Goal: Task Accomplishment & Management: Use online tool/utility

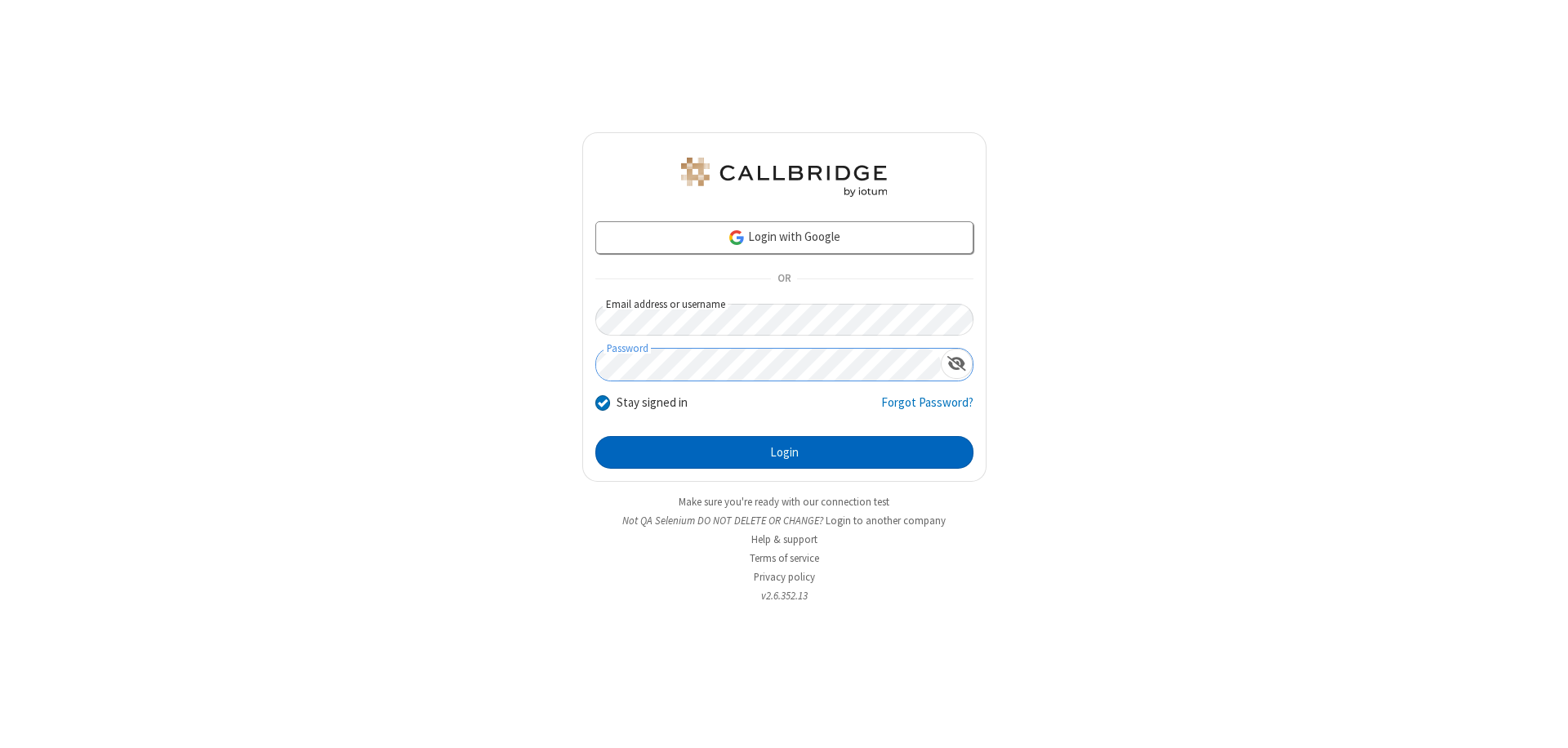
click at [784, 452] on button "Login" at bounding box center [784, 452] width 378 height 33
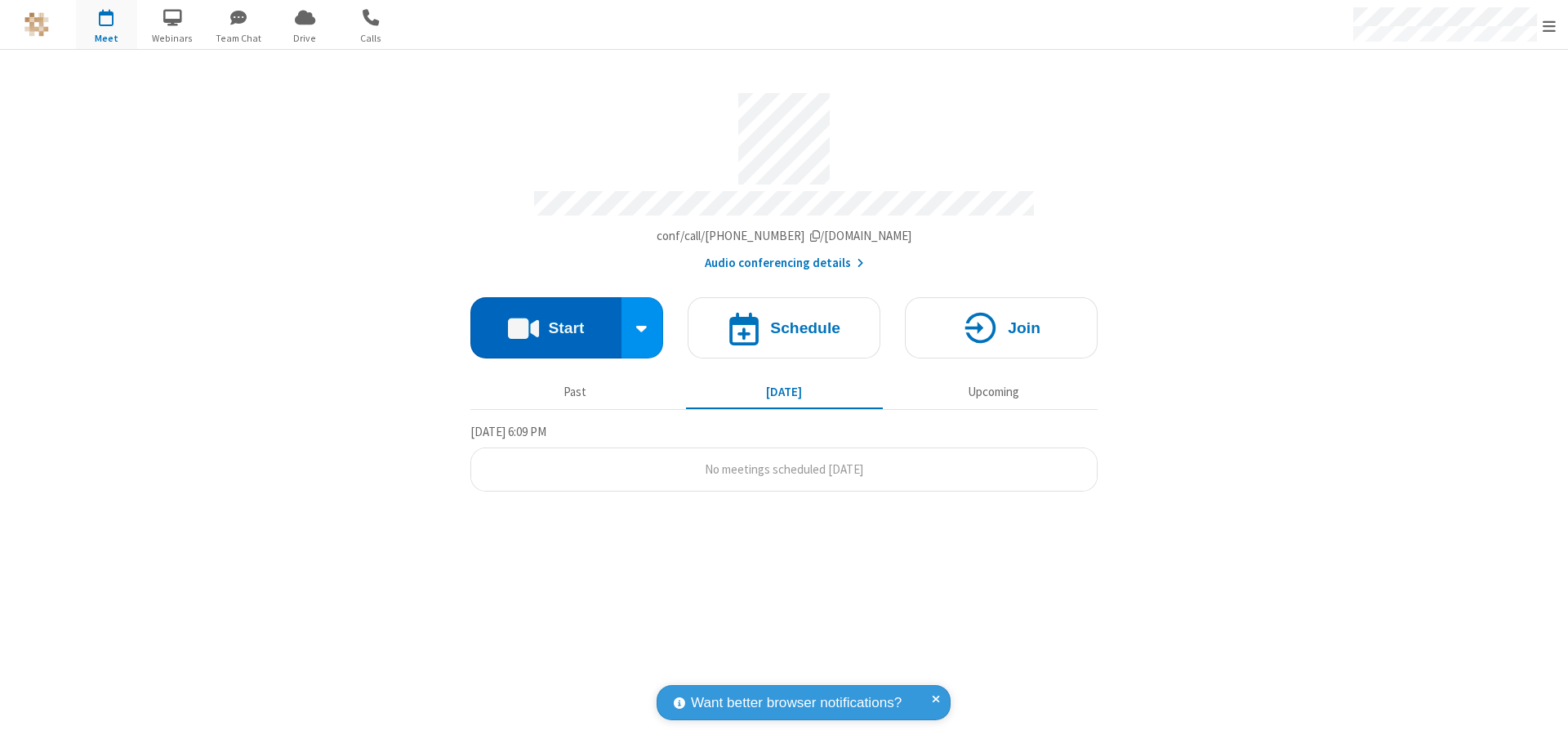
click at [545, 320] on button "Start" at bounding box center [546, 327] width 151 height 61
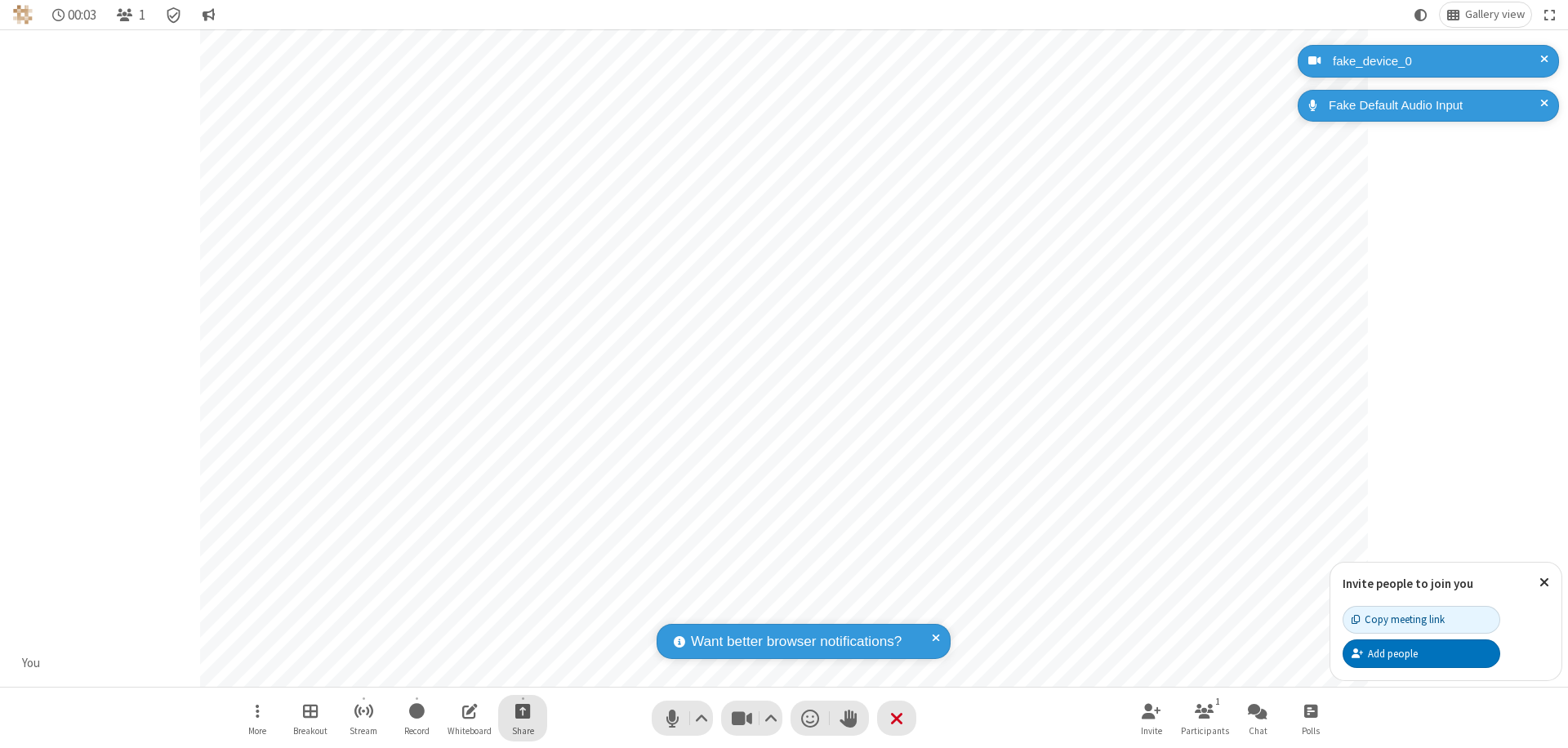
click at [523, 711] on span "Start sharing" at bounding box center [523, 711] width 16 height 20
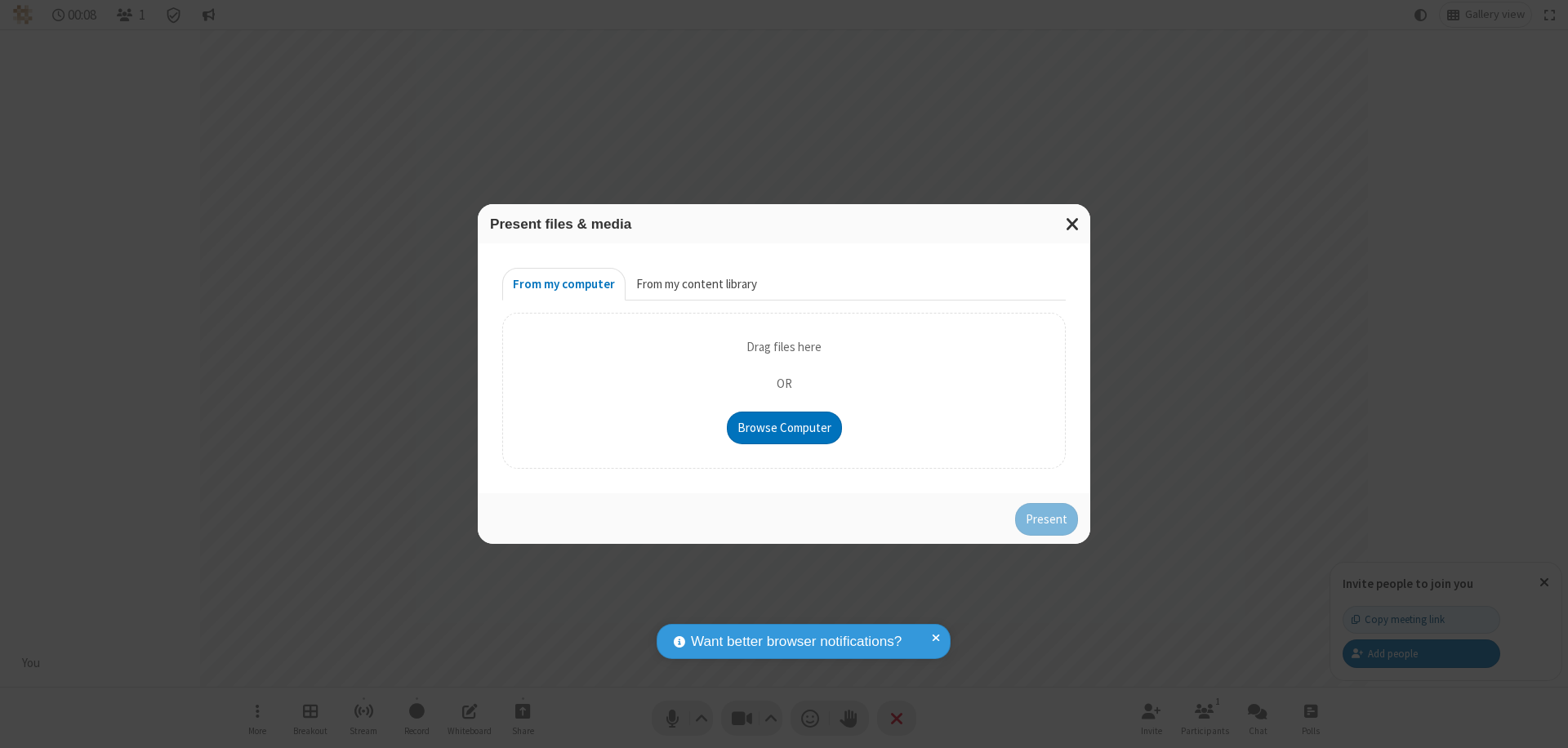
click at [695, 284] on button "From my content library" at bounding box center [697, 284] width 142 height 33
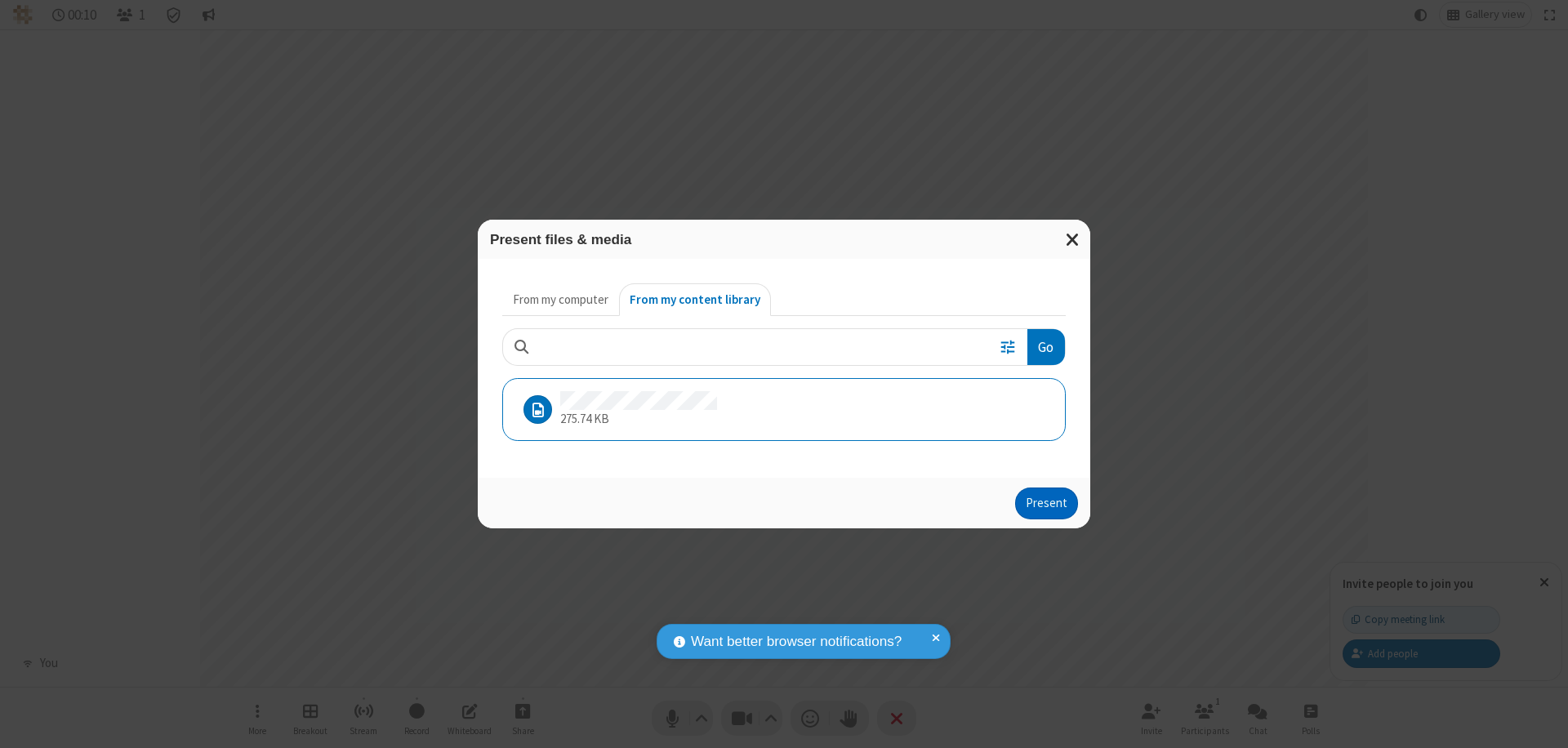
click at [1048, 503] on button "Present" at bounding box center [1046, 503] width 63 height 33
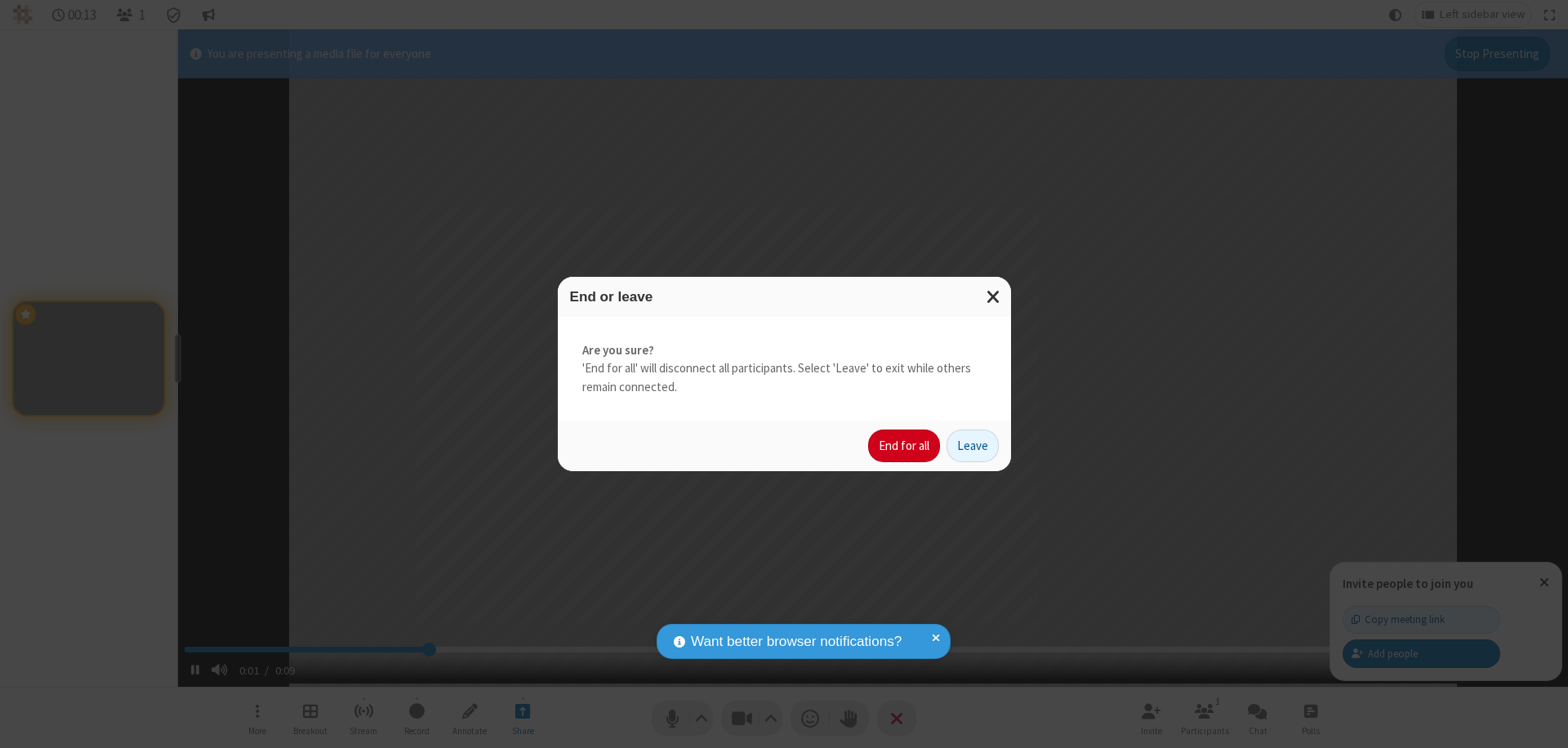
type input "2.638636"
click at [905, 446] on button "End for all" at bounding box center [903, 446] width 72 height 33
